Goal: Find specific page/section: Find specific page/section

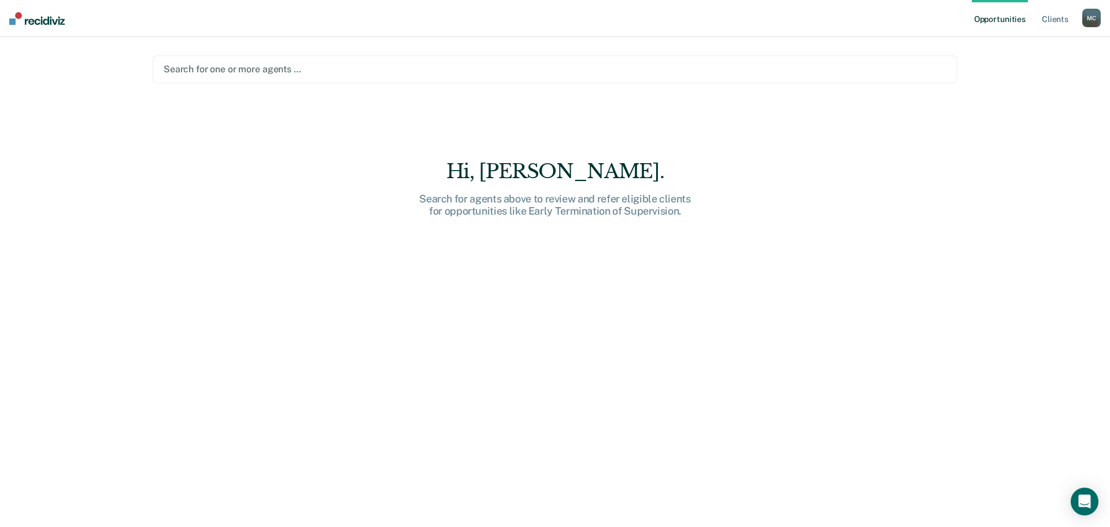
click at [1095, 24] on div "M C" at bounding box center [1092, 18] width 19 height 19
click at [1024, 45] on link "Profile" at bounding box center [1045, 47] width 93 height 10
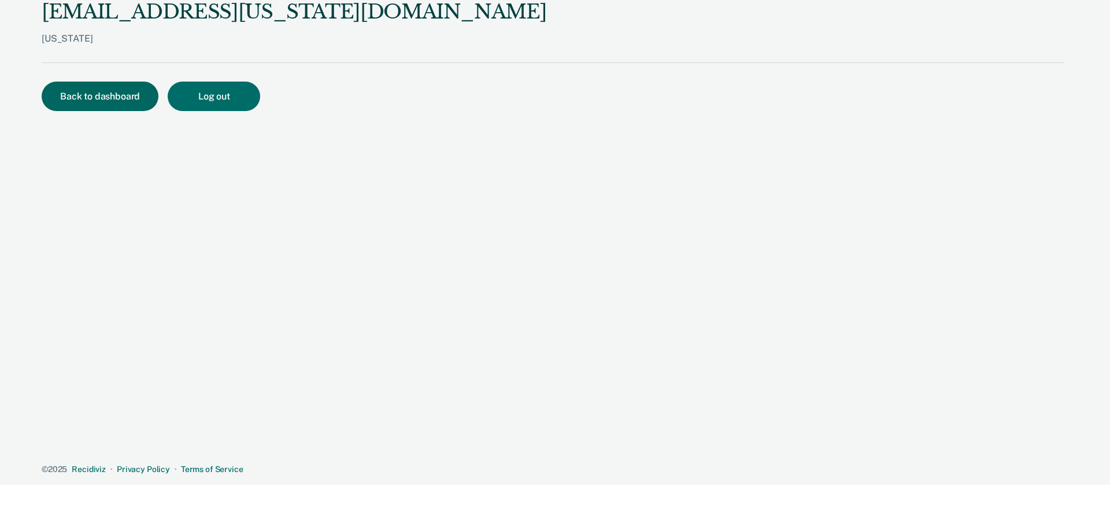
click at [128, 94] on button "Back to dashboard" at bounding box center [100, 96] width 117 height 29
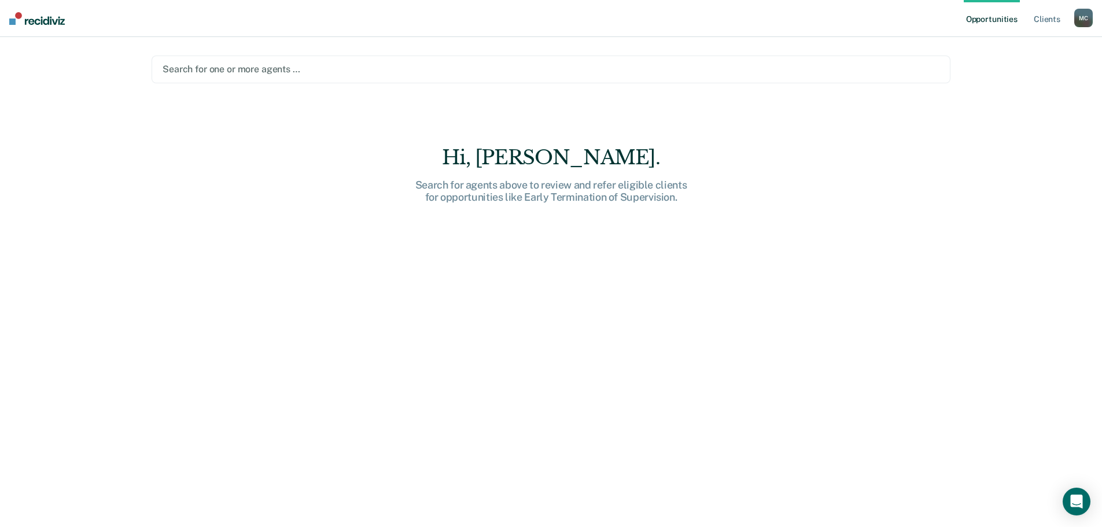
click at [231, 69] on div at bounding box center [550, 68] width 777 height 13
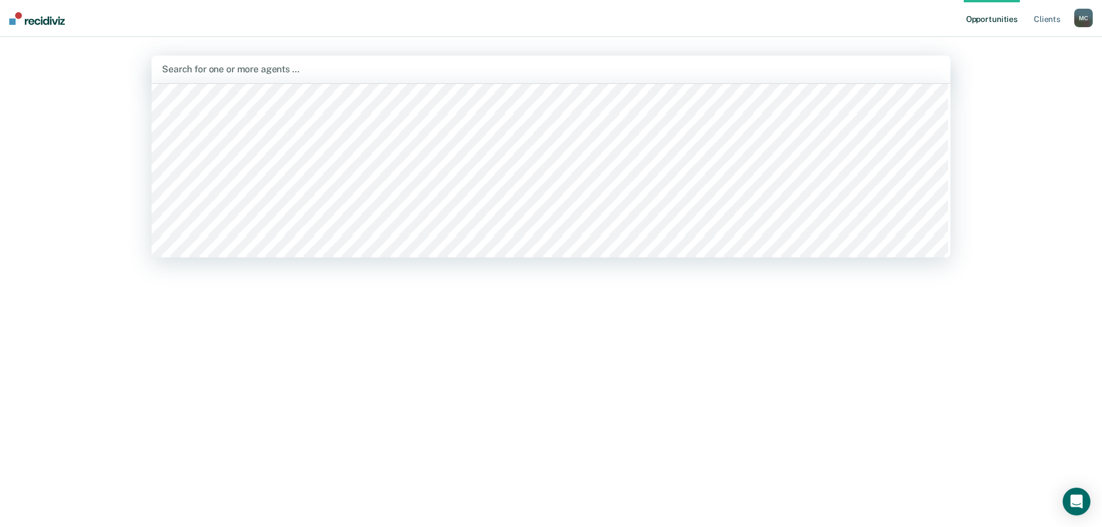
scroll to position [116, 0]
